Goal: Find specific page/section: Locate a particular part of the current website

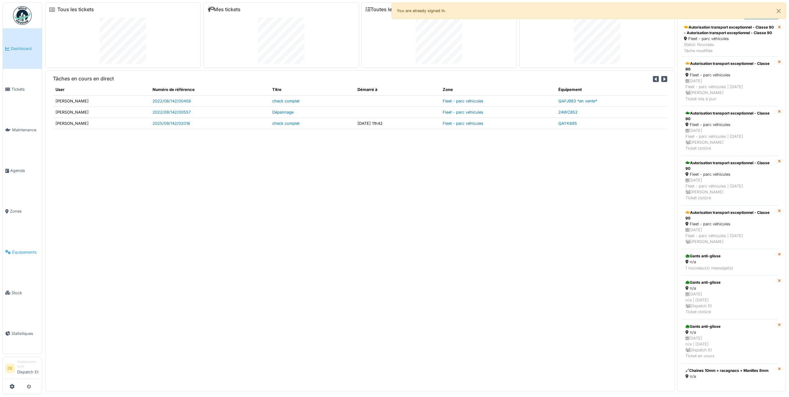
click at [12, 250] on span "Équipements" at bounding box center [25, 252] width 27 height 6
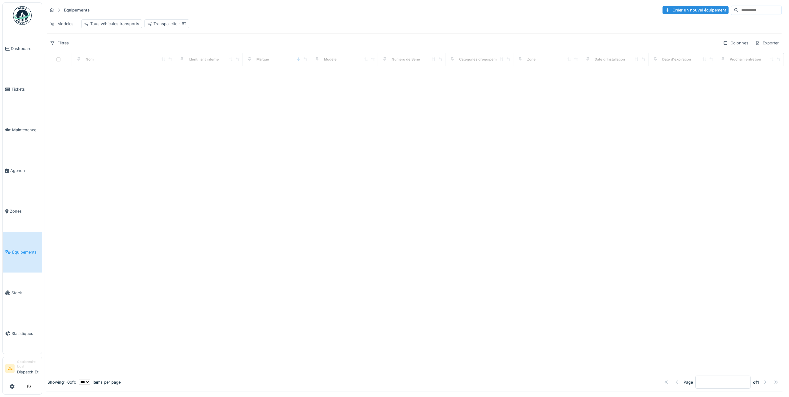
click at [739, 12] on input at bounding box center [760, 10] width 43 height 9
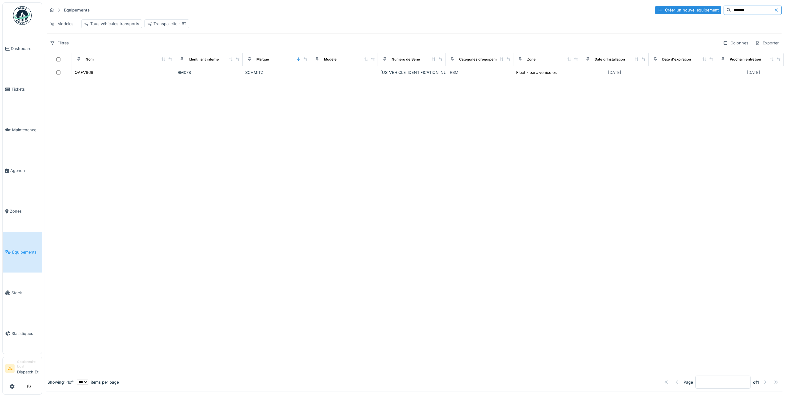
type input "*******"
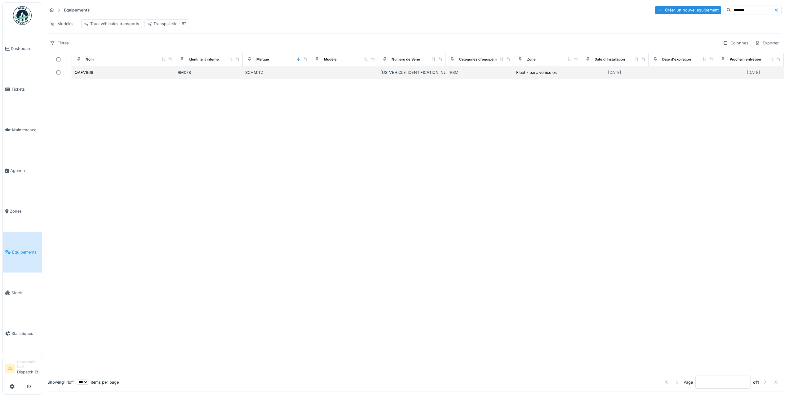
click at [237, 75] on div "RM078" at bounding box center [209, 72] width 63 height 6
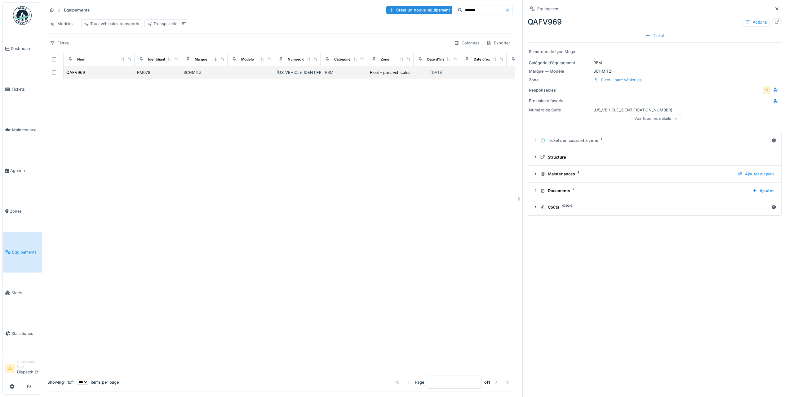
click at [180, 79] on td "RM078" at bounding box center [158, 72] width 47 height 13
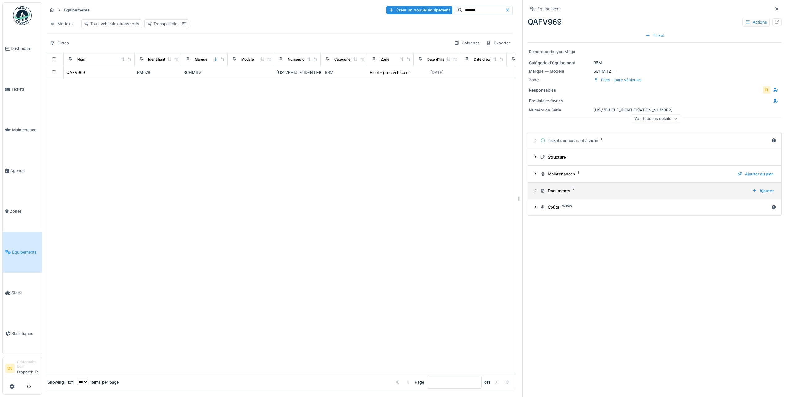
click at [555, 193] on div "Documents 7" at bounding box center [643, 191] width 207 height 6
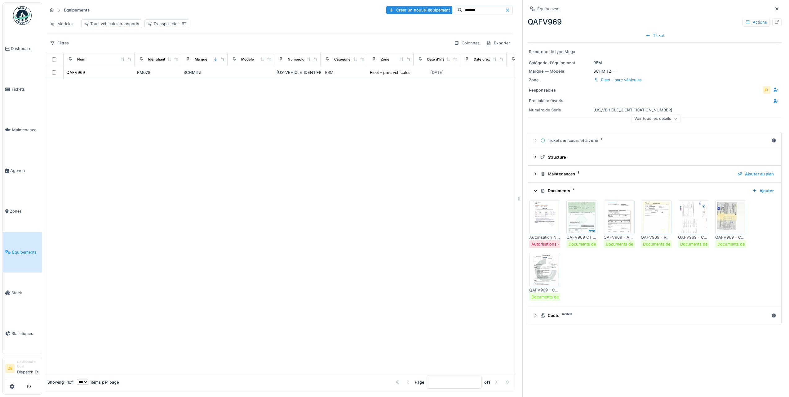
click at [542, 217] on img at bounding box center [545, 217] width 28 height 31
